Goal: Entertainment & Leisure: Consume media (video, audio)

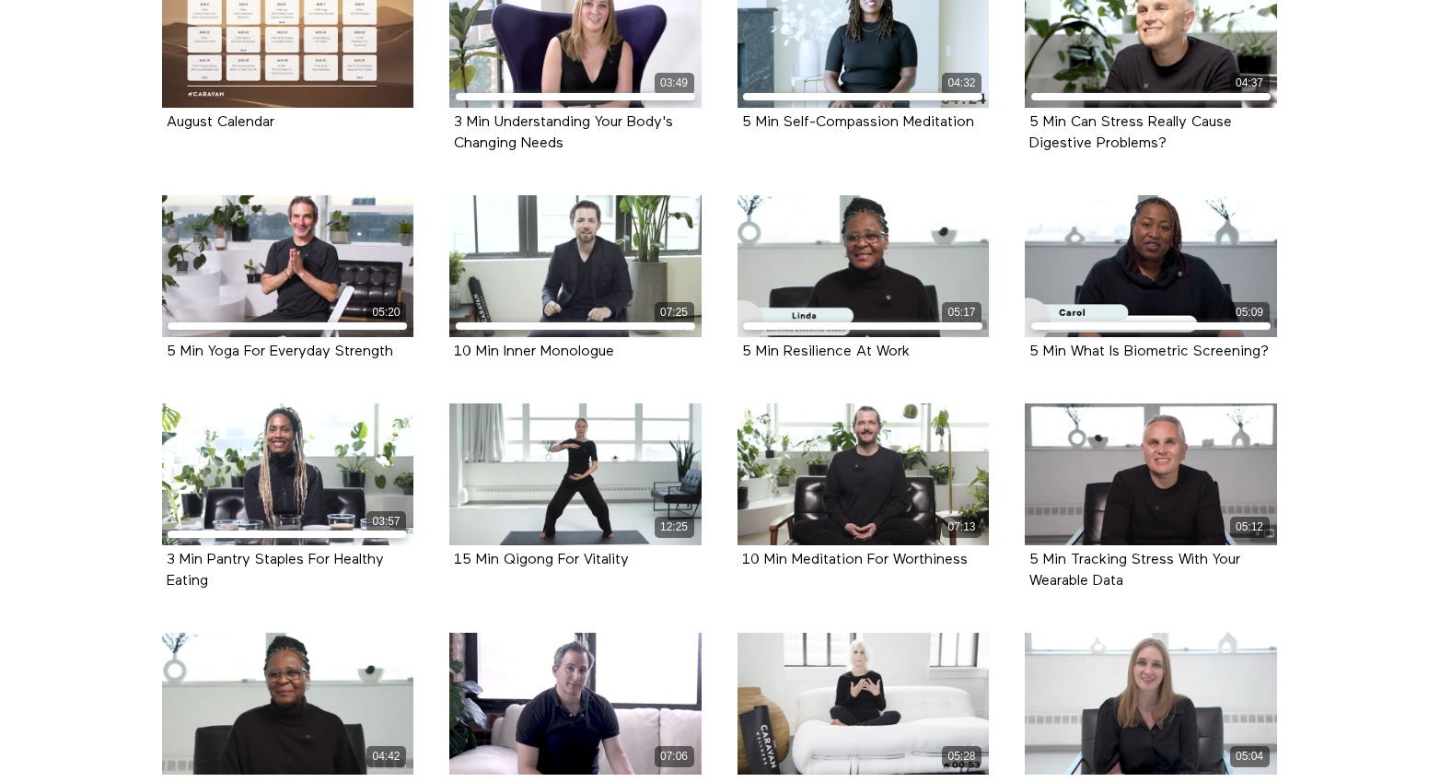
scroll to position [503, 0]
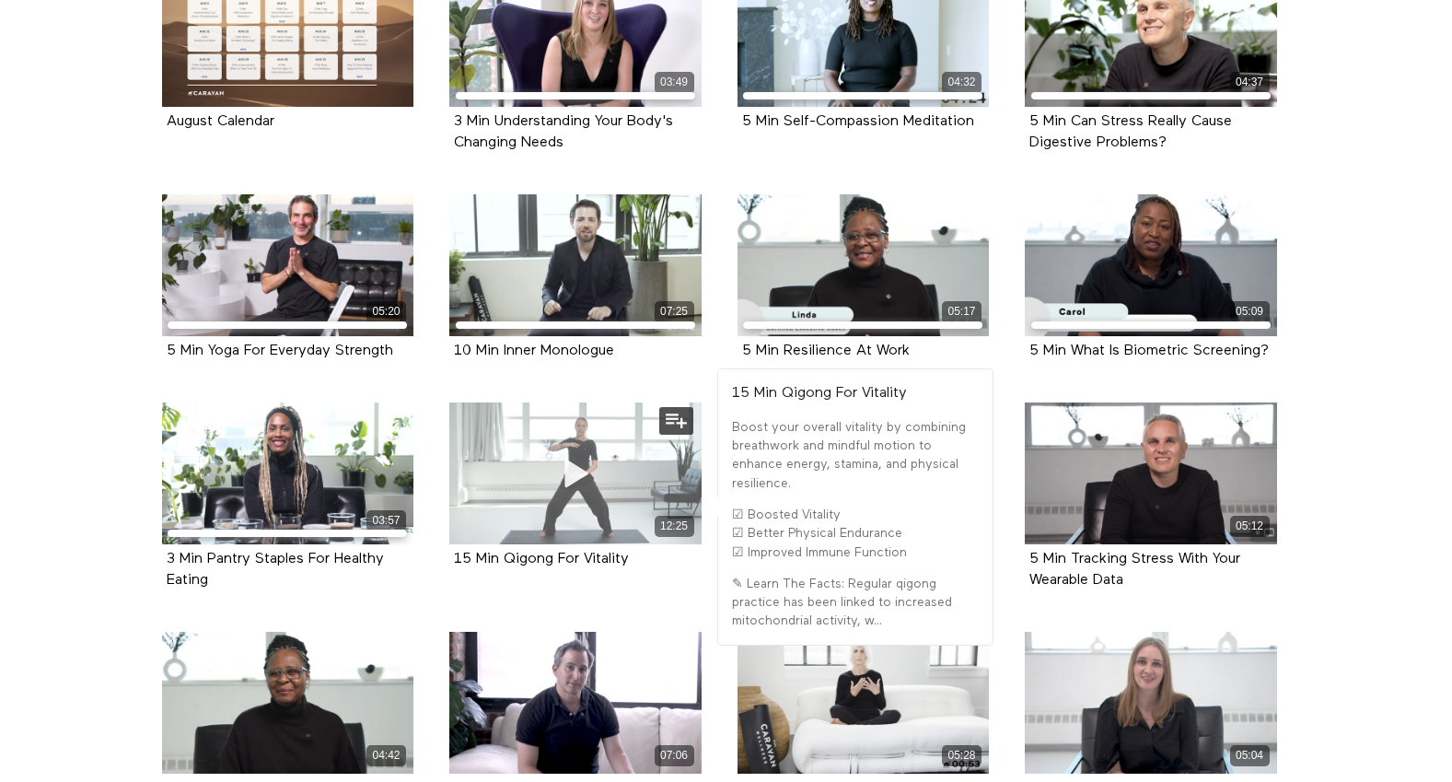
click at [574, 444] on div "12:25" at bounding box center [575, 473] width 252 height 142
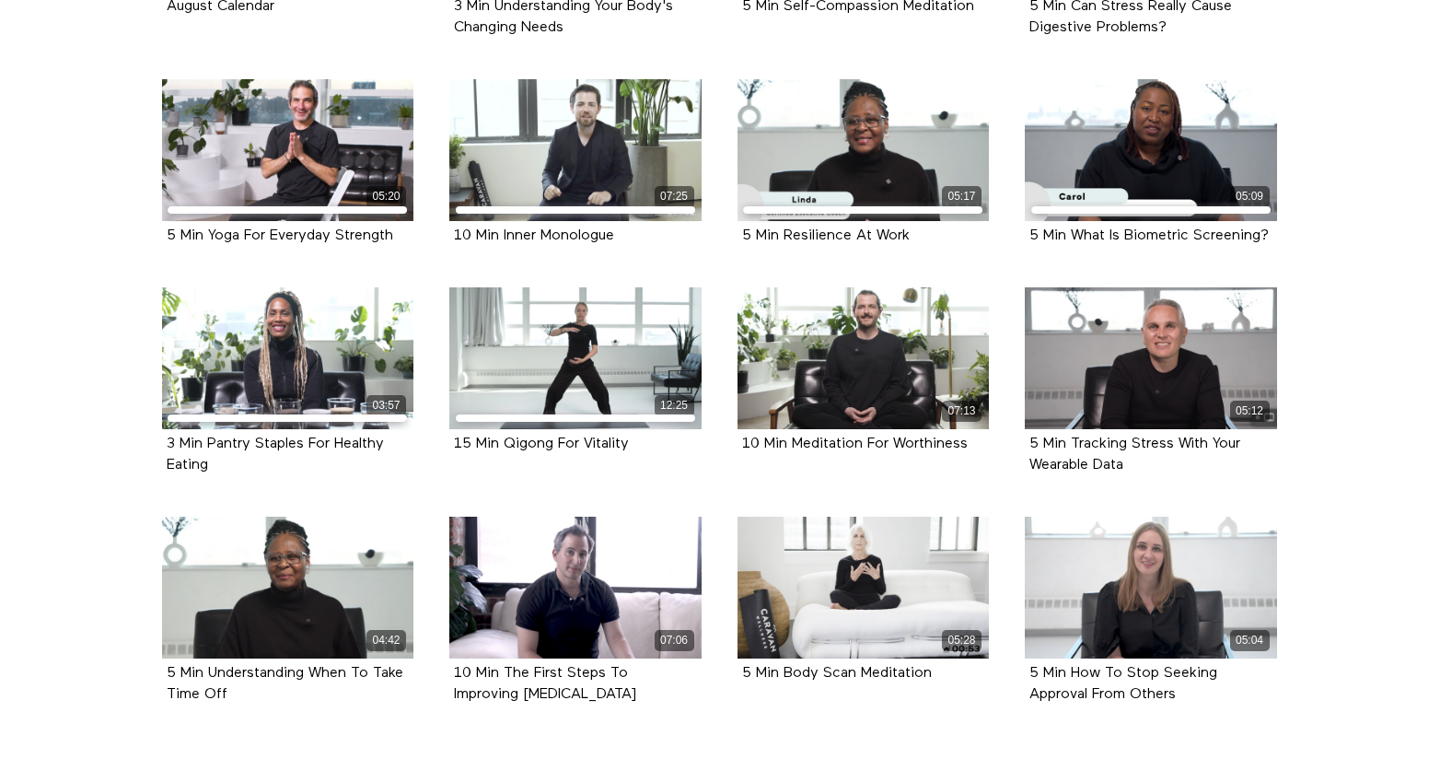
scroll to position [619, 0]
